Goal: Task Accomplishment & Management: Use online tool/utility

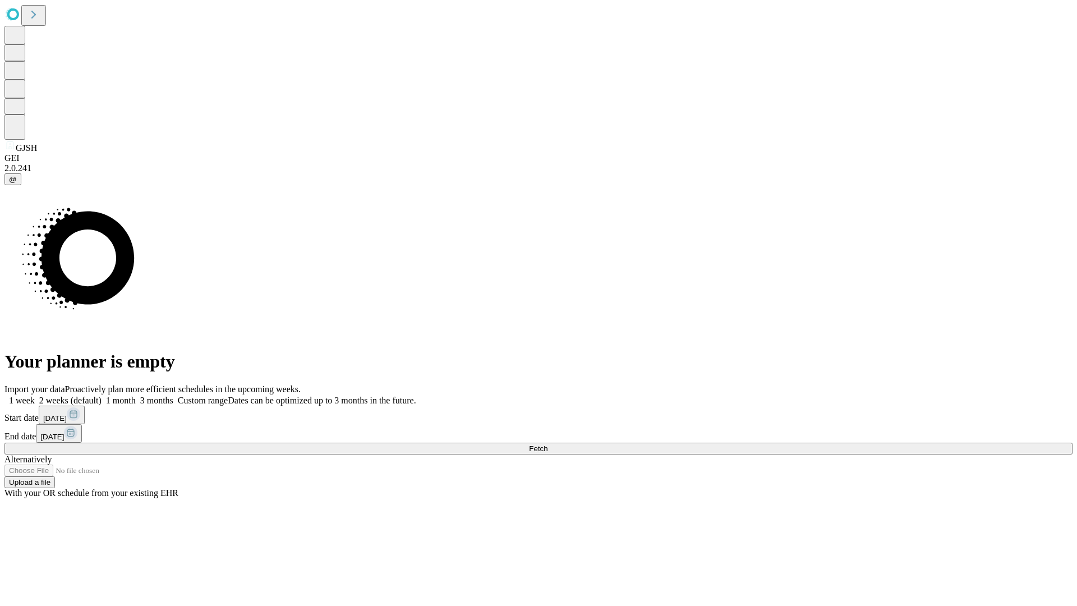
click at [548, 444] on span "Fetch" at bounding box center [538, 448] width 19 height 8
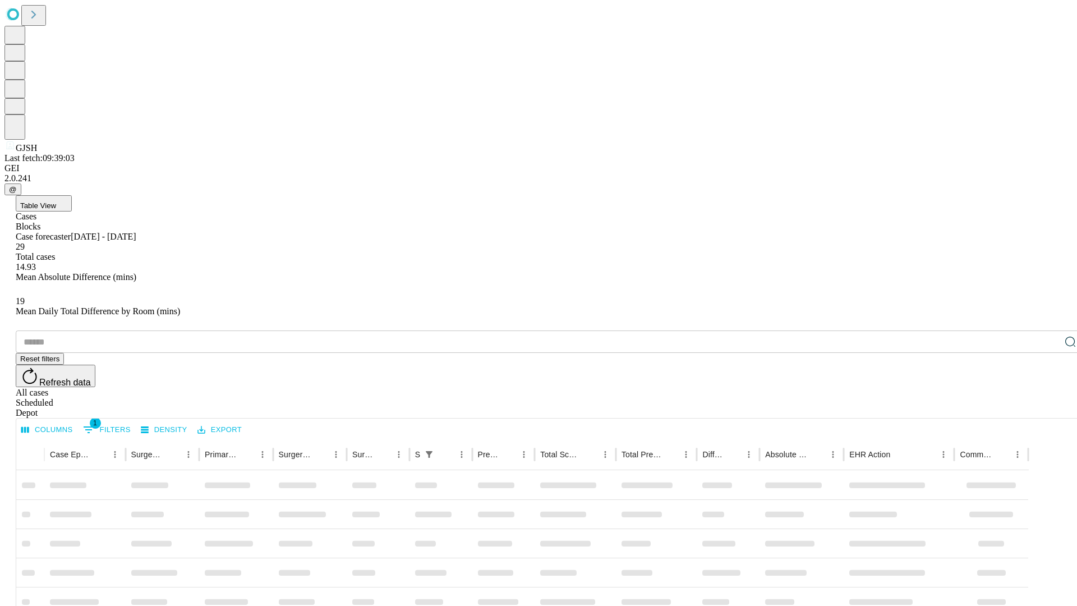
click at [1048, 408] on div "Depot" at bounding box center [550, 413] width 1068 height 10
